Goal: Register for event/course

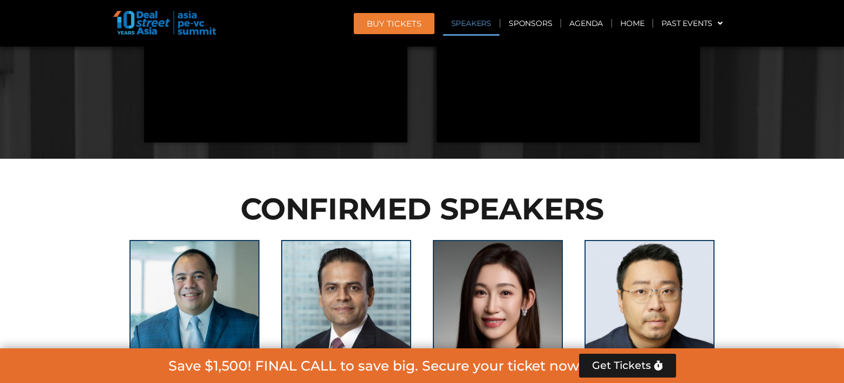
scroll to position [1191, 0]
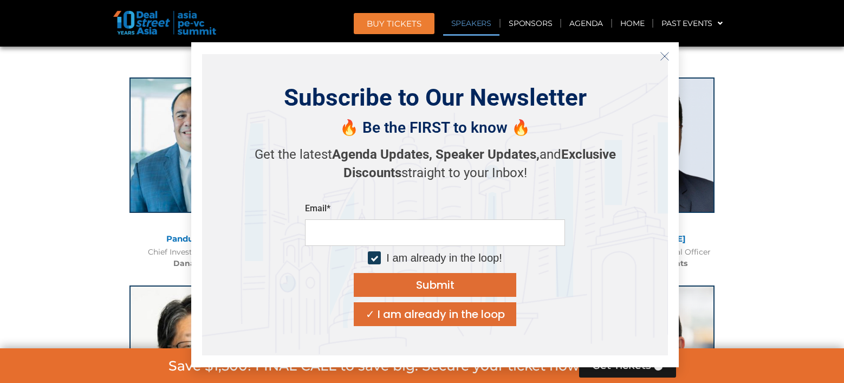
click at [667, 57] on icon "Close" at bounding box center [665, 56] width 10 height 10
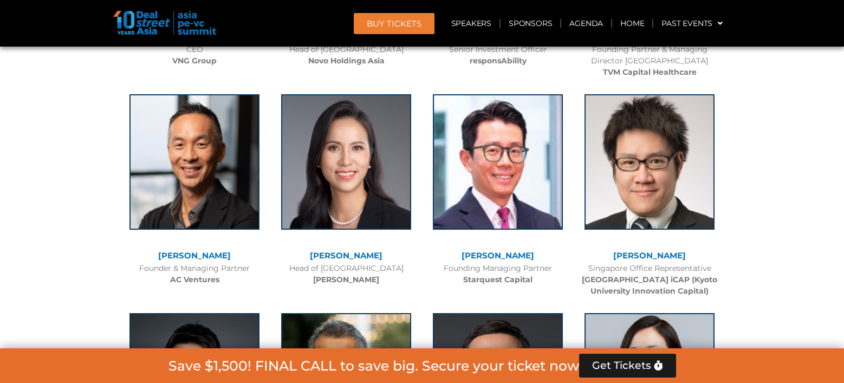
scroll to position [4602, 0]
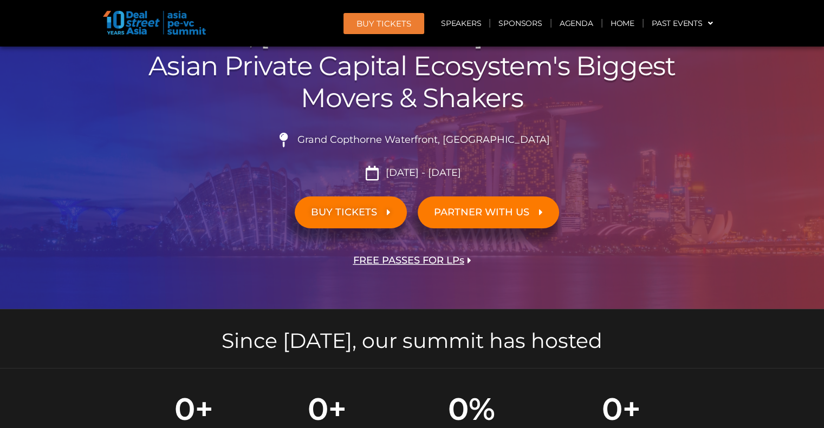
scroll to position [271, 0]
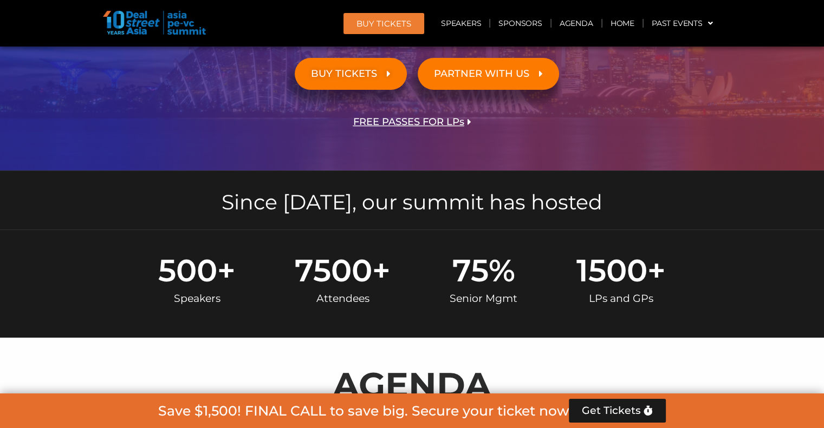
click at [410, 119] on span "FREE PASSES FOR LPs" at bounding box center [408, 122] width 111 height 10
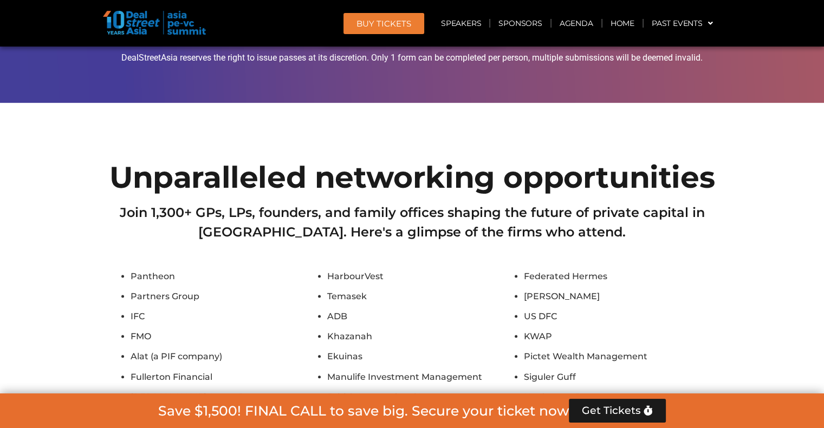
scroll to position [8789, 0]
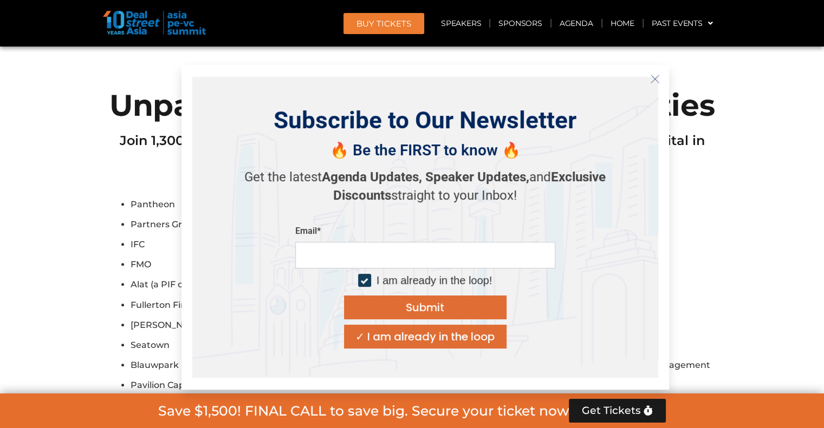
click at [658, 77] on icon "Close" at bounding box center [655, 79] width 10 height 10
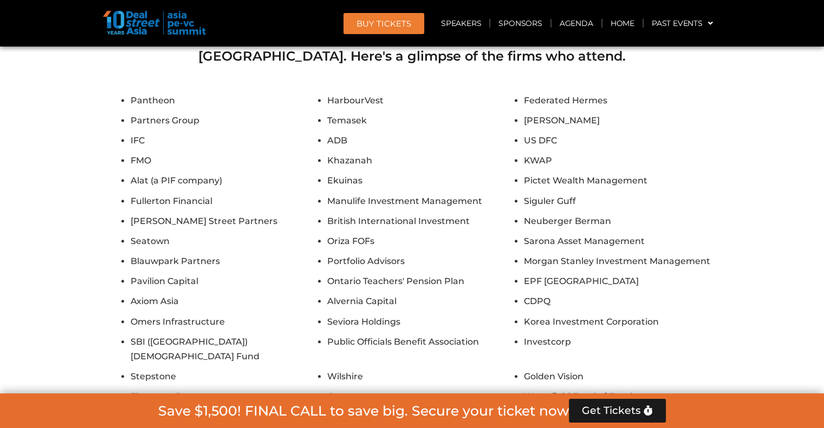
scroll to position [8735, 0]
